Goal: Transaction & Acquisition: Purchase product/service

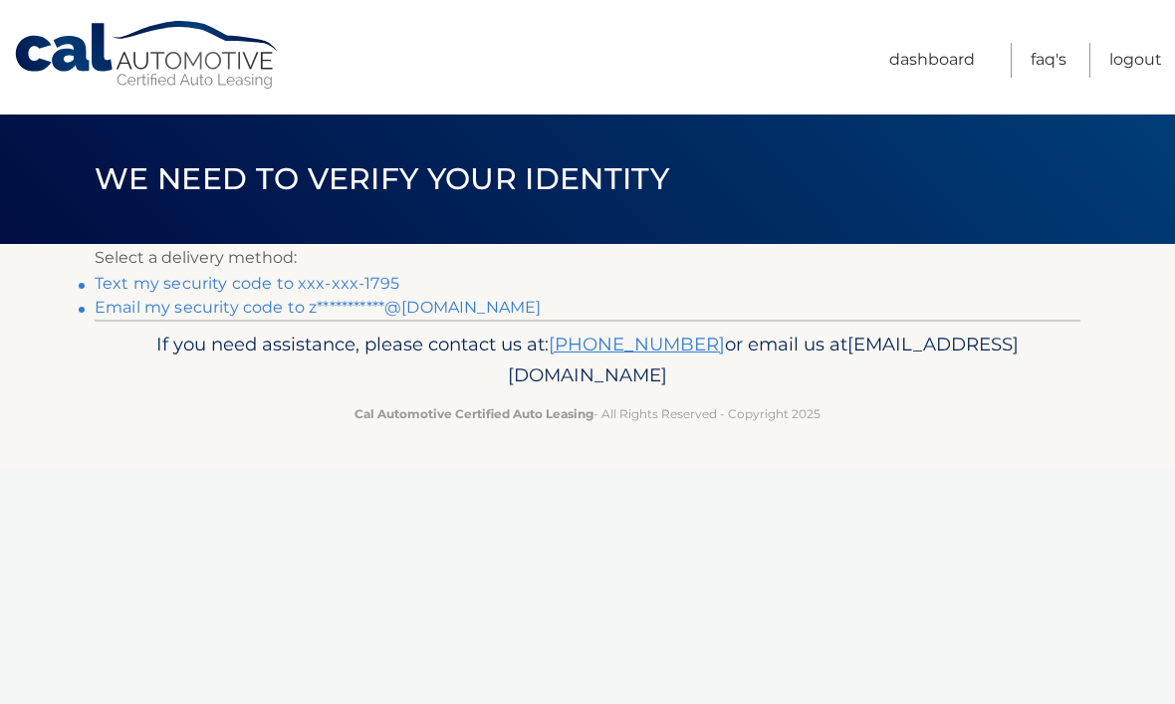
click at [374, 279] on link "Text my security code to xxx-xxx-1795" at bounding box center [247, 283] width 305 height 19
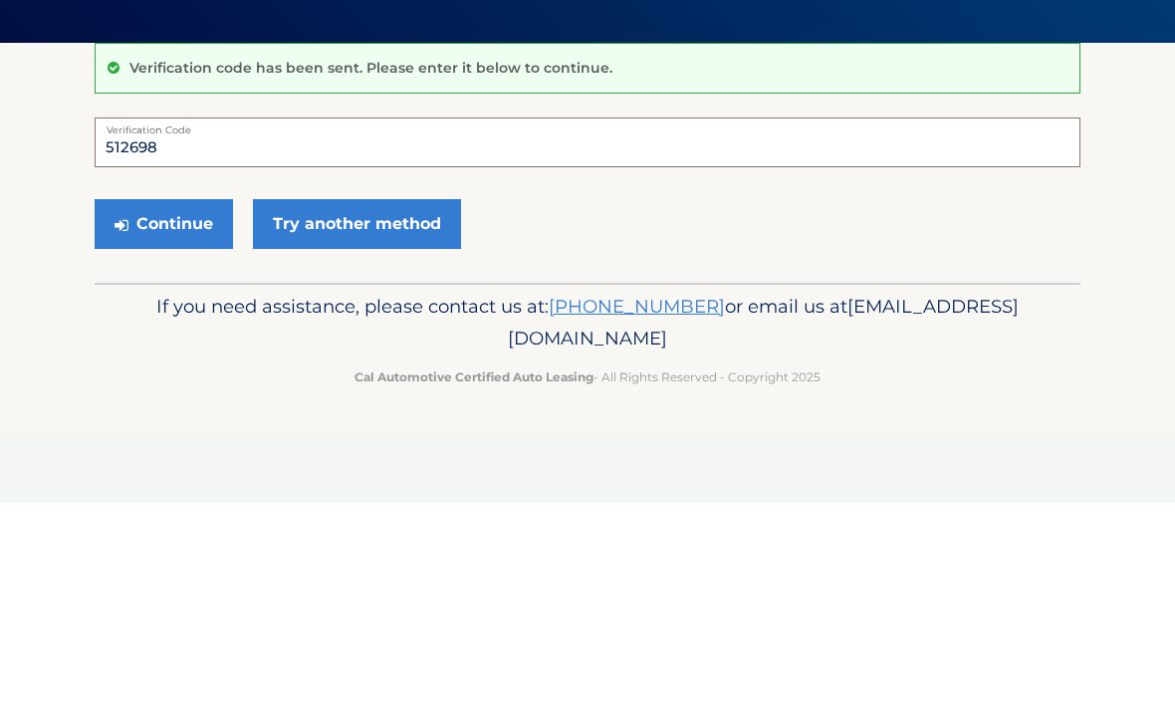
type input "512698"
click at [177, 400] on button "Continue" at bounding box center [164, 425] width 138 height 50
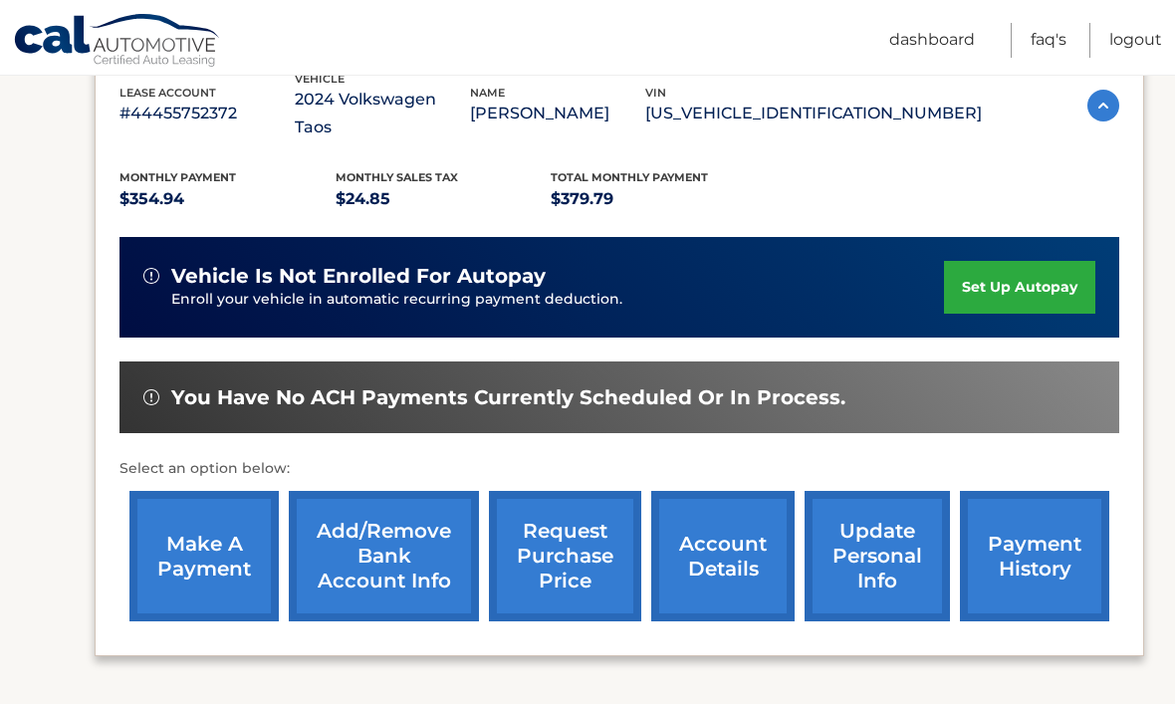
scroll to position [371, 0]
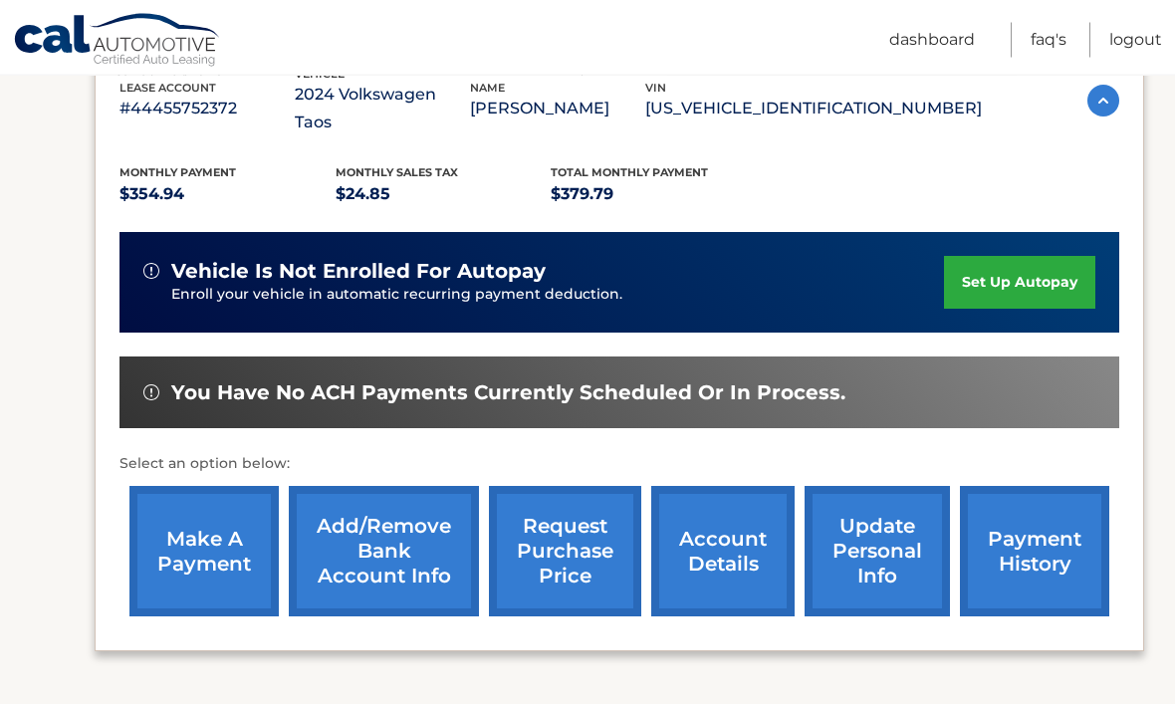
click at [1045, 539] on link "payment history" at bounding box center [1034, 552] width 149 height 130
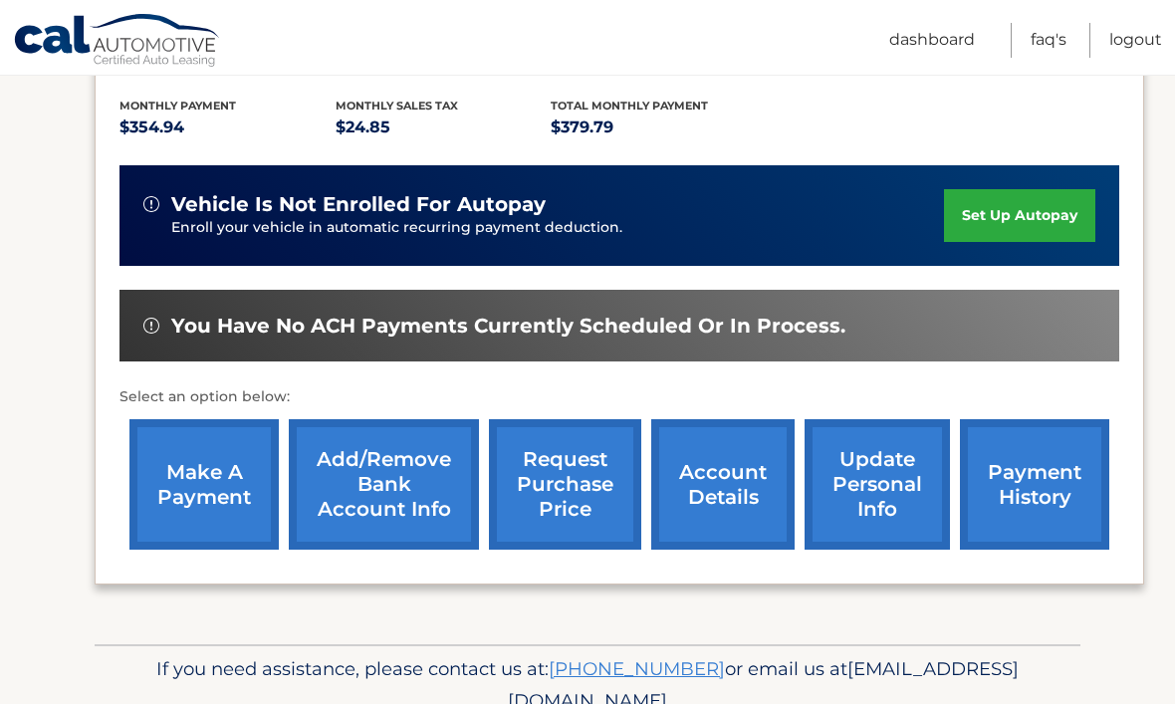
click at [210, 476] on link "make a payment" at bounding box center [203, 484] width 149 height 130
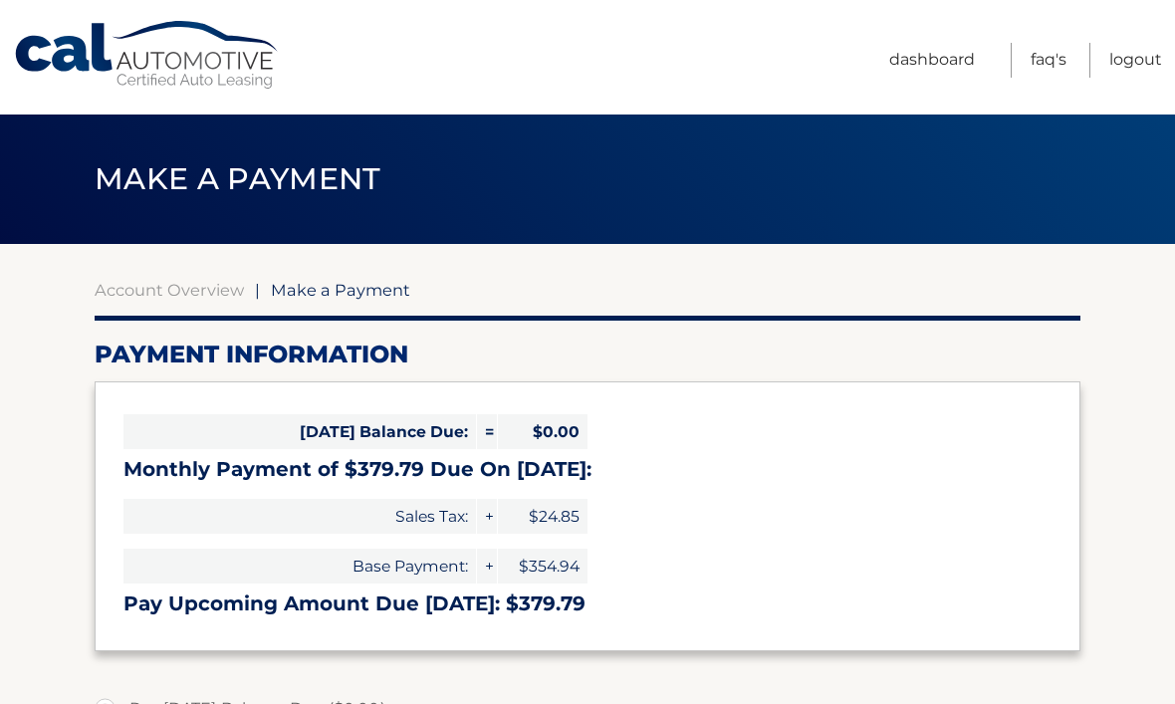
select select "NTI0NmY4OTktMjk4ZS00NGY1LWE2YTItMzg3NTY4YTY4NzMw"
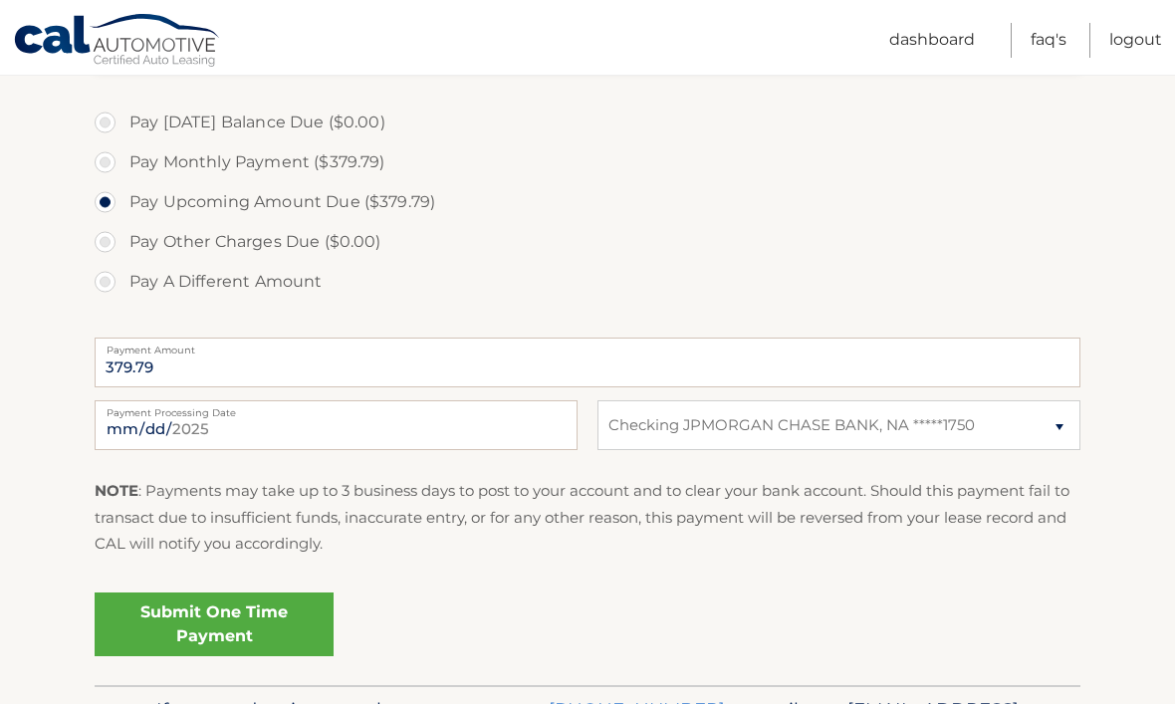
scroll to position [647, 0]
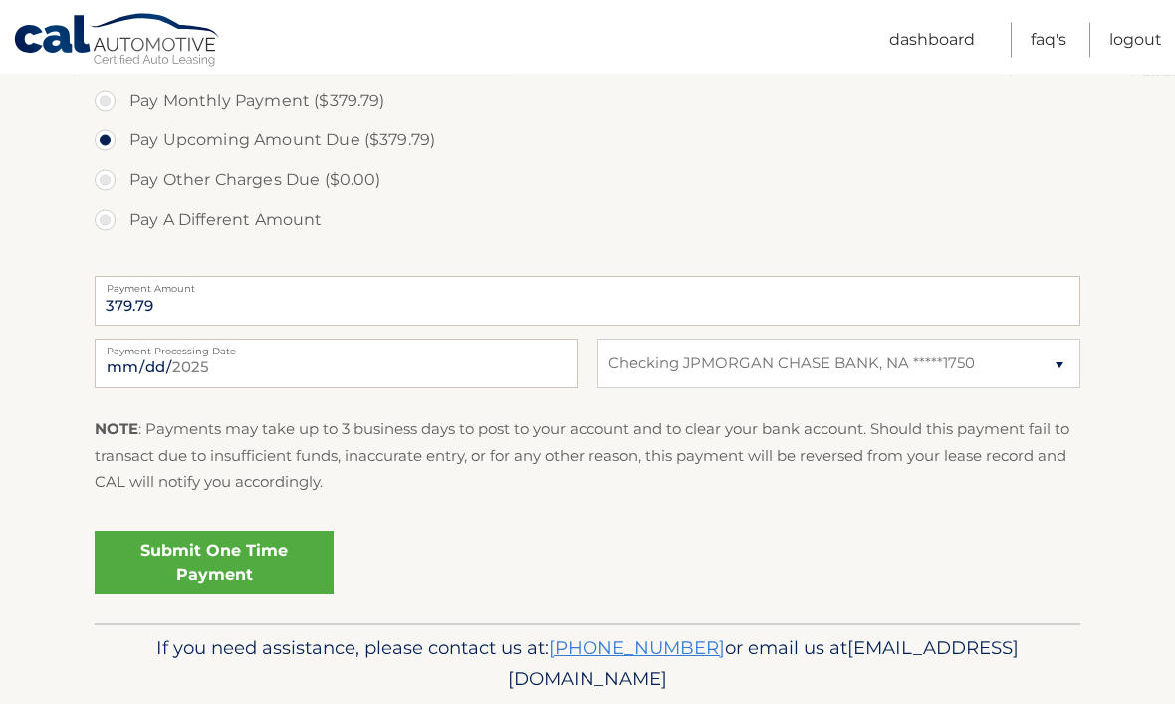
click at [238, 567] on link "Submit One Time Payment" at bounding box center [214, 564] width 239 height 64
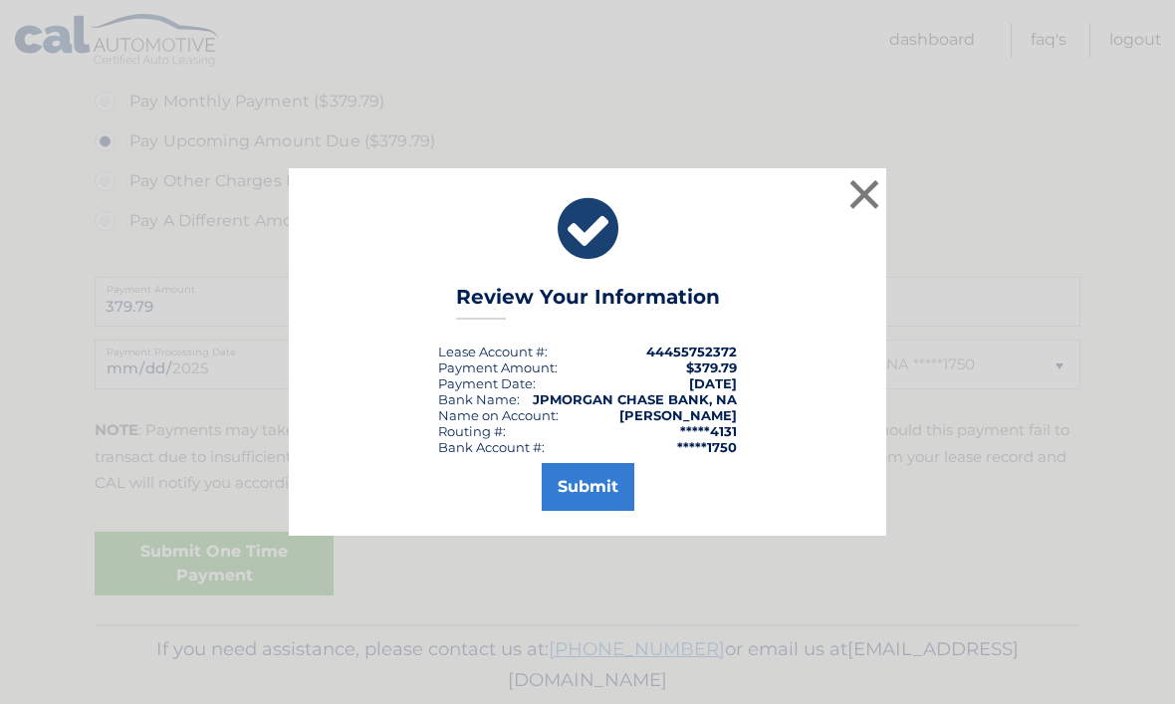
click at [604, 511] on button "Submit" at bounding box center [588, 487] width 93 height 48
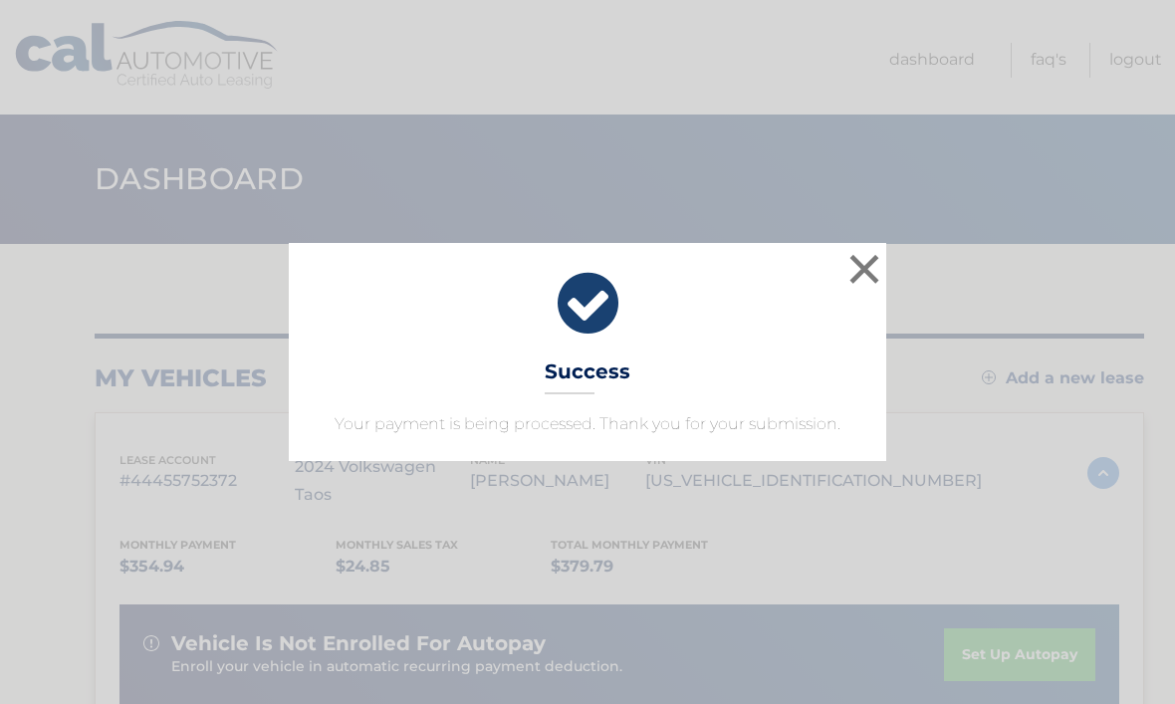
click at [877, 257] on button "×" at bounding box center [864, 269] width 40 height 40
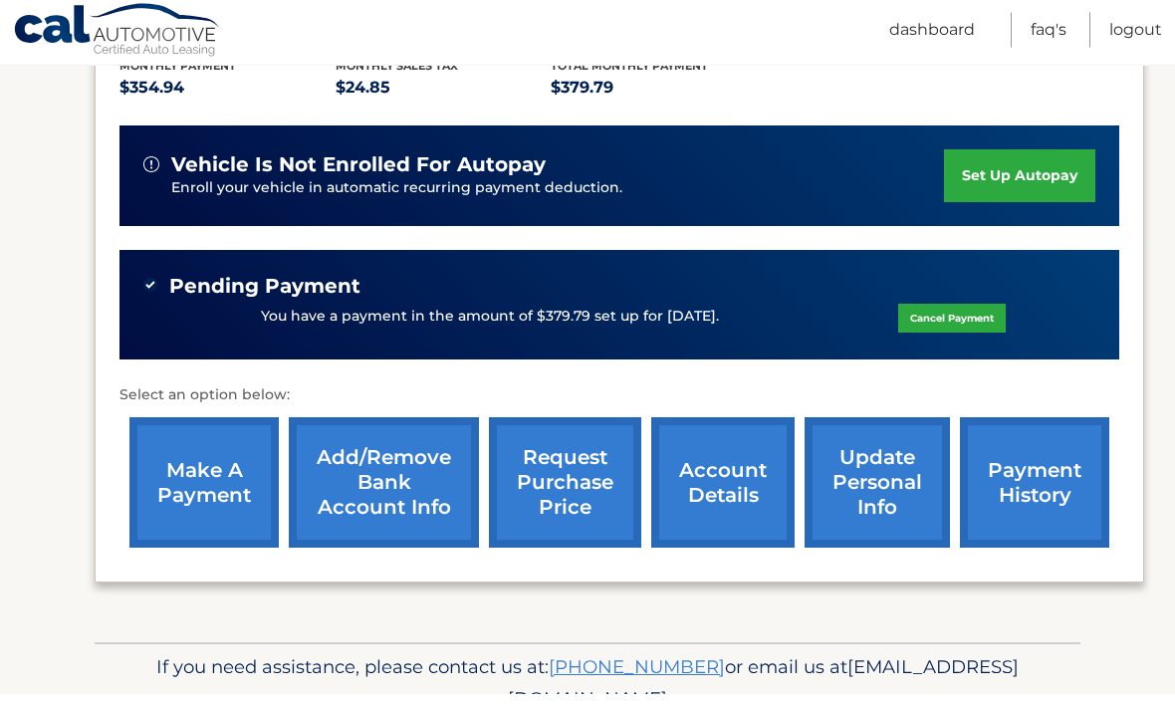
scroll to position [458, 0]
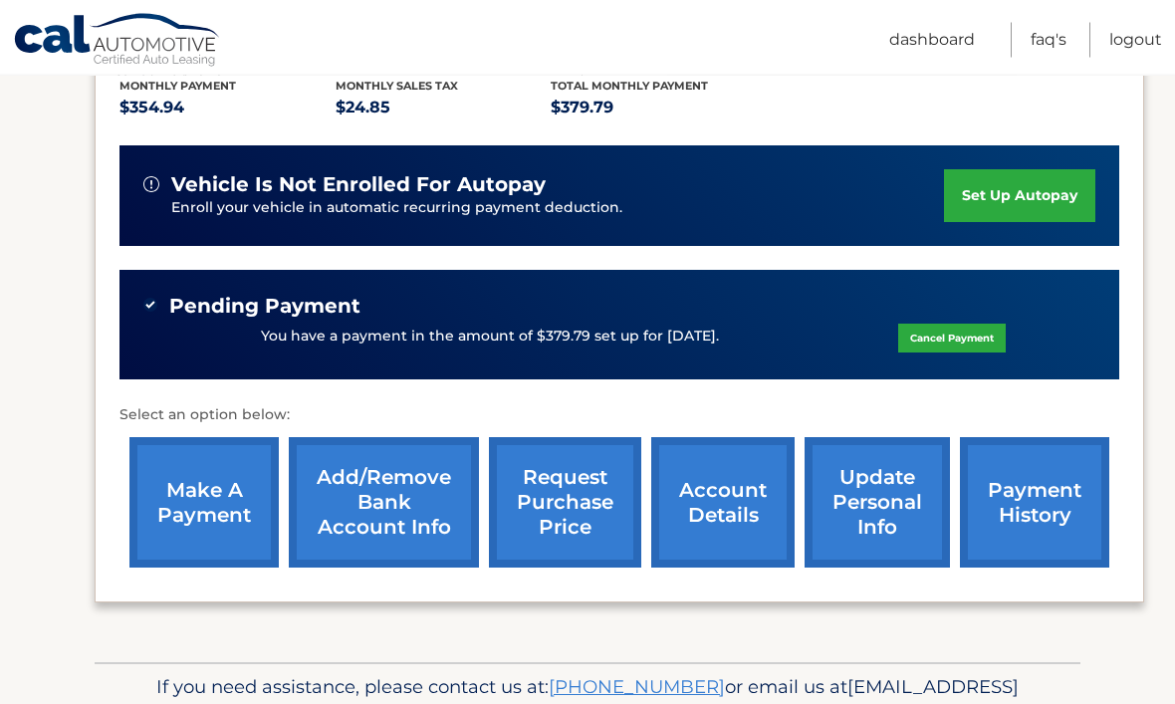
click at [1031, 474] on link "payment history" at bounding box center [1034, 503] width 149 height 130
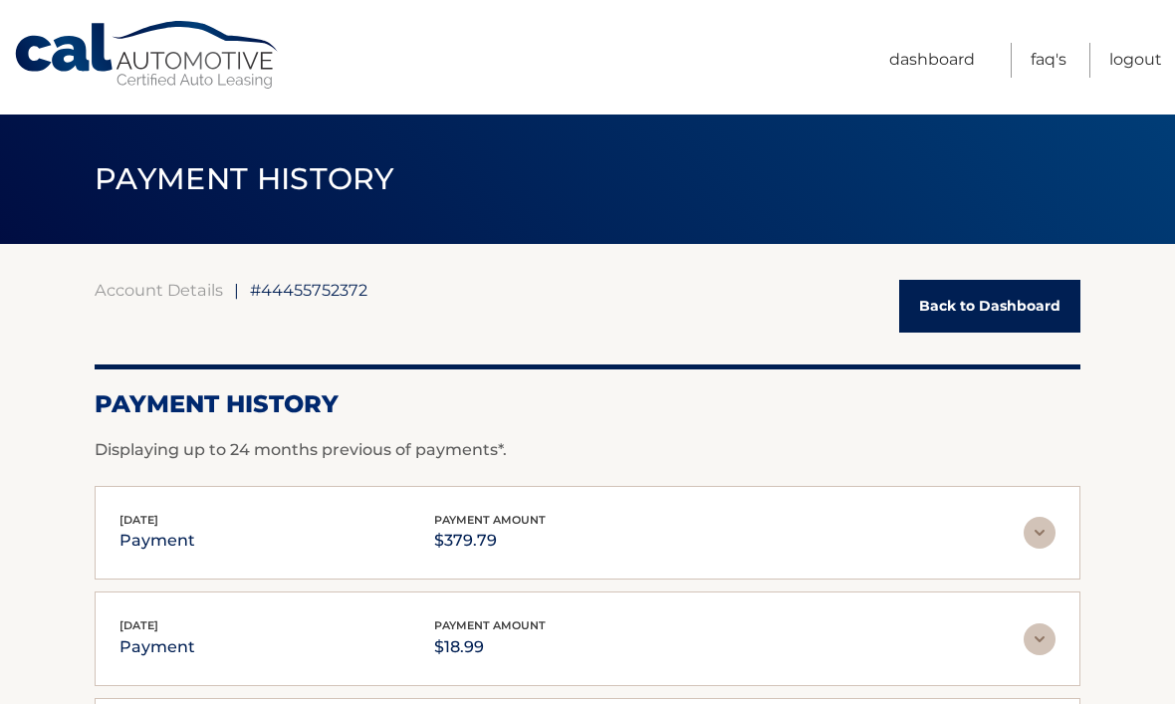
click at [1134, 58] on link "Logout" at bounding box center [1135, 60] width 53 height 35
